Goal: Communication & Community: Answer question/provide support

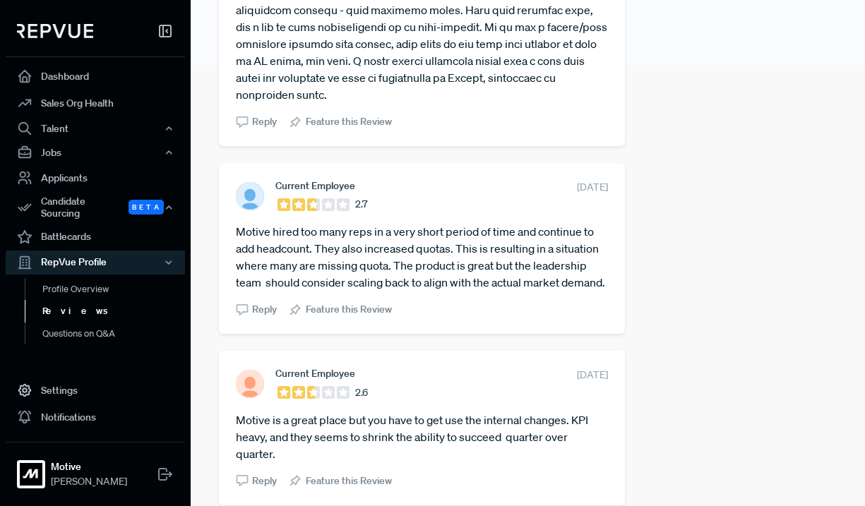
scroll to position [445, 0]
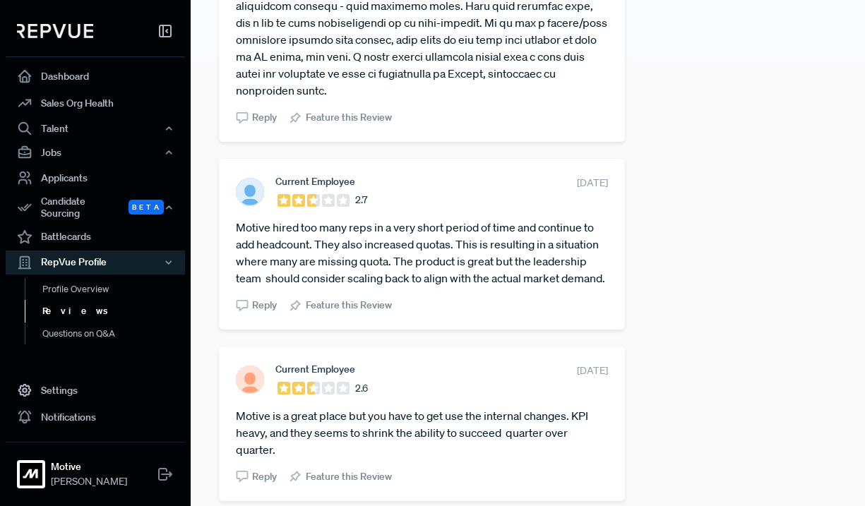
click at [255, 313] on span "Reply" at bounding box center [264, 305] width 25 height 15
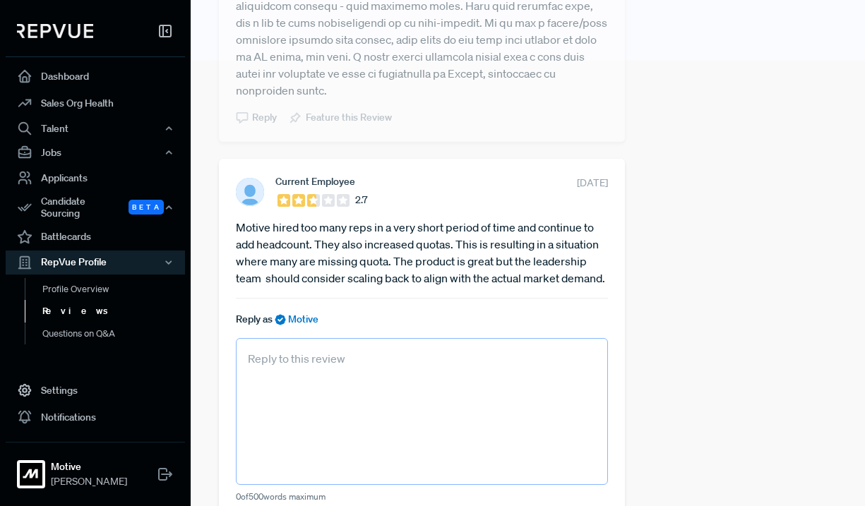
click at [306, 389] on textarea at bounding box center [422, 411] width 372 height 147
paste textarea "Appreciate you sharing your honest feedback. We’re excited about the product an…"
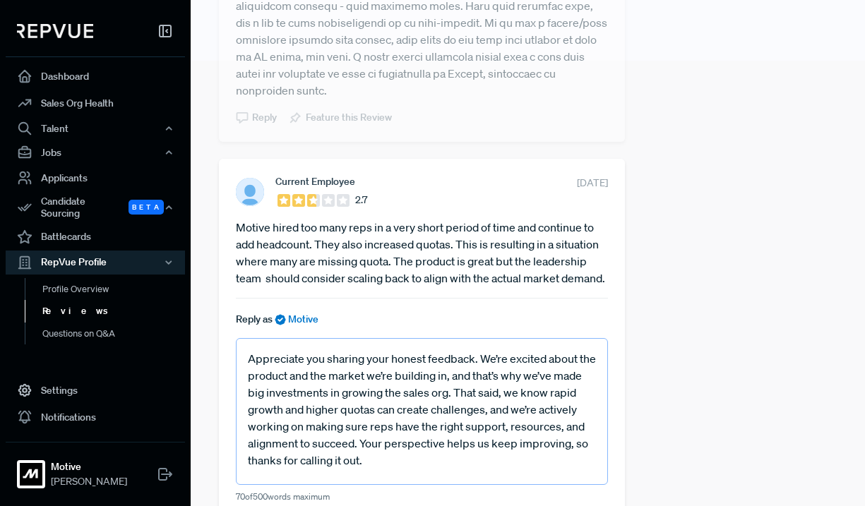
type textarea "Appreciate you sharing your honest feedback. We’re excited about the product an…"
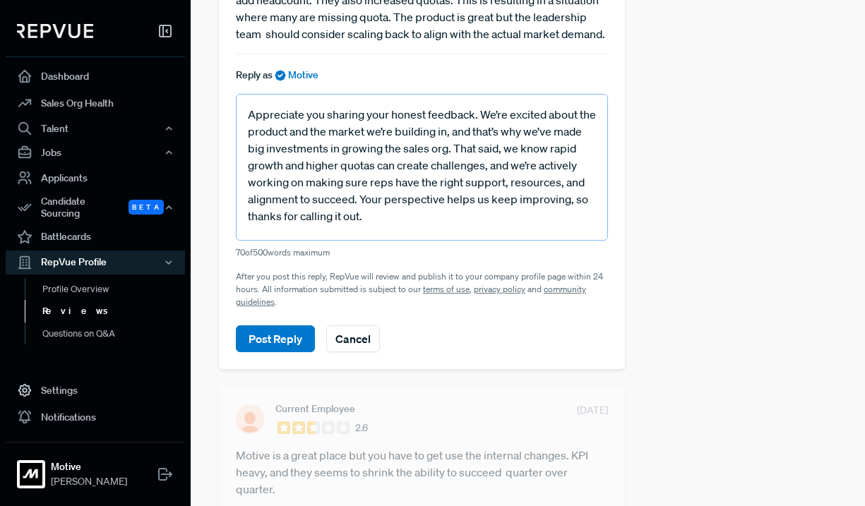
scroll to position [695, 0]
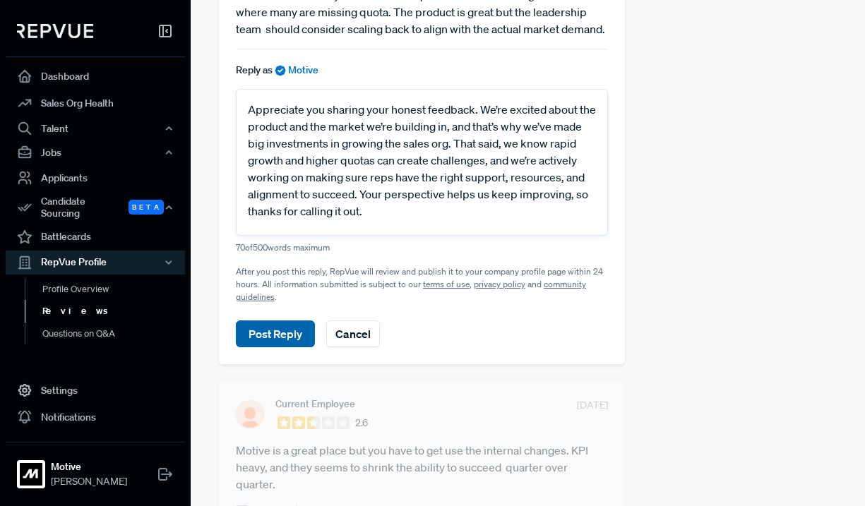
click at [278, 347] on button "Post Reply" at bounding box center [275, 334] width 79 height 27
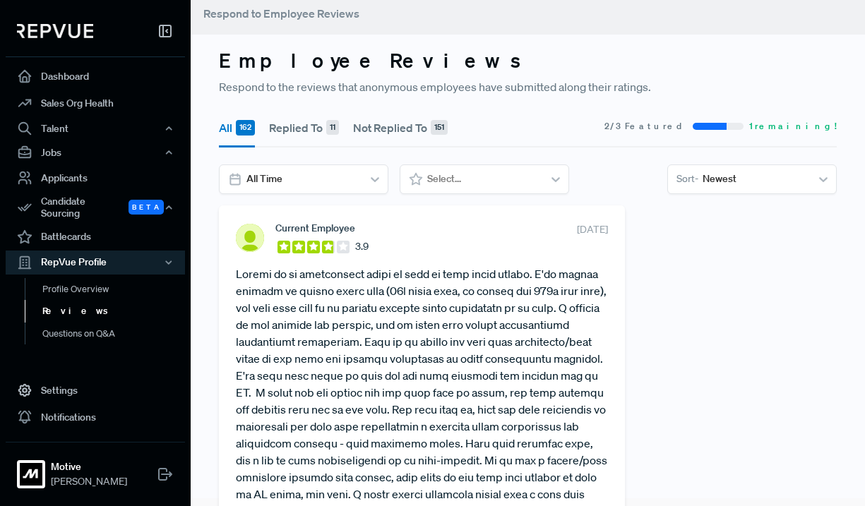
scroll to position [0, 0]
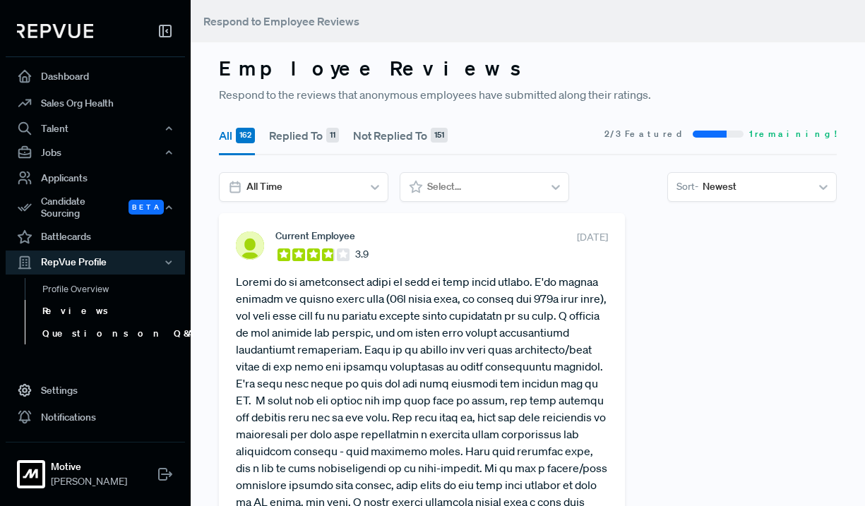
click at [93, 323] on link "Questions on Q&A" at bounding box center [114, 334] width 179 height 23
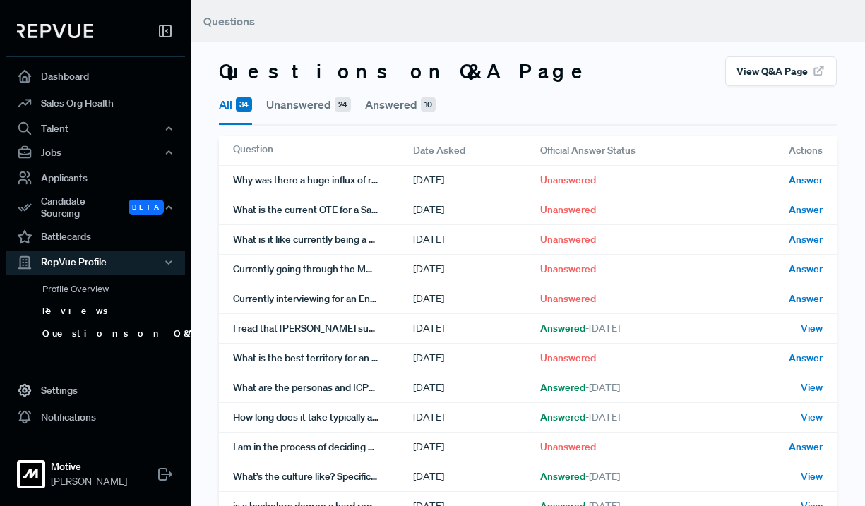
click at [85, 303] on link "Reviews" at bounding box center [114, 311] width 179 height 23
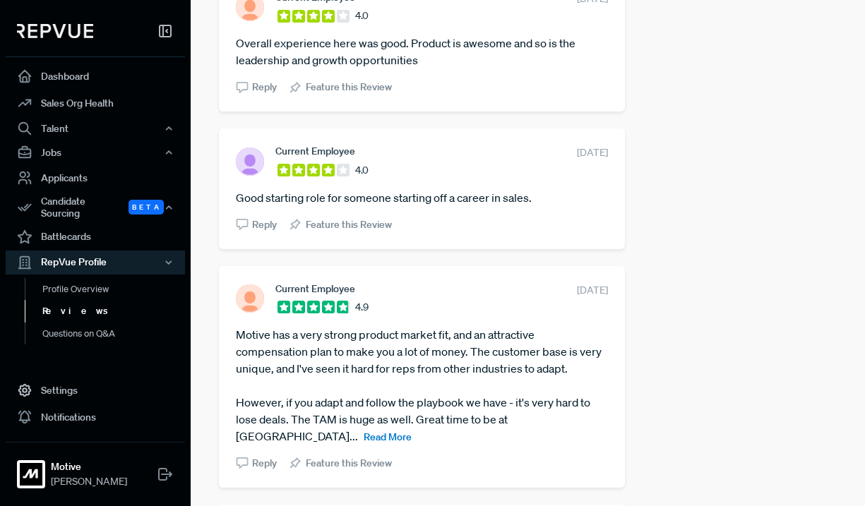
scroll to position [3560, 0]
